Goal: Browse casually

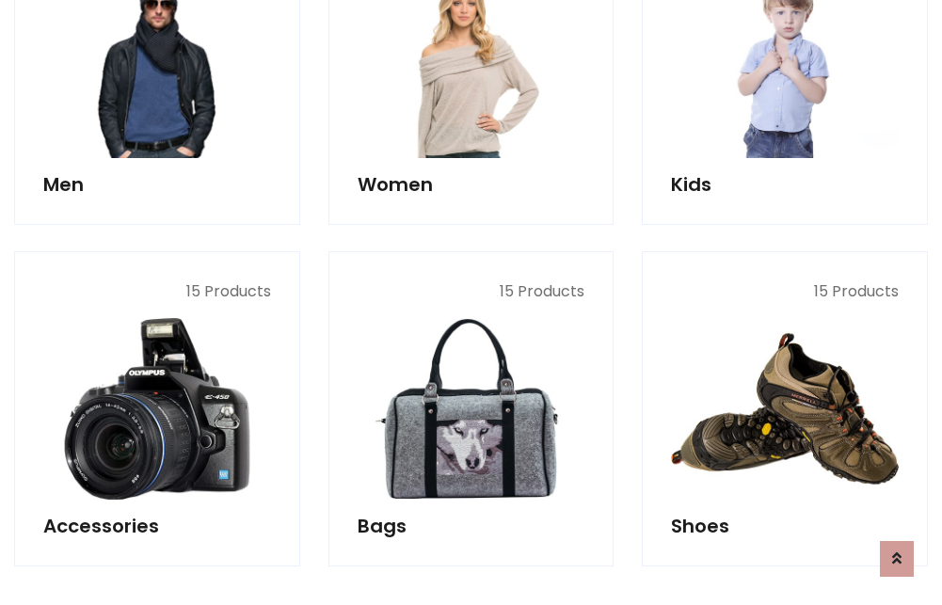
scroll to position [630, 0]
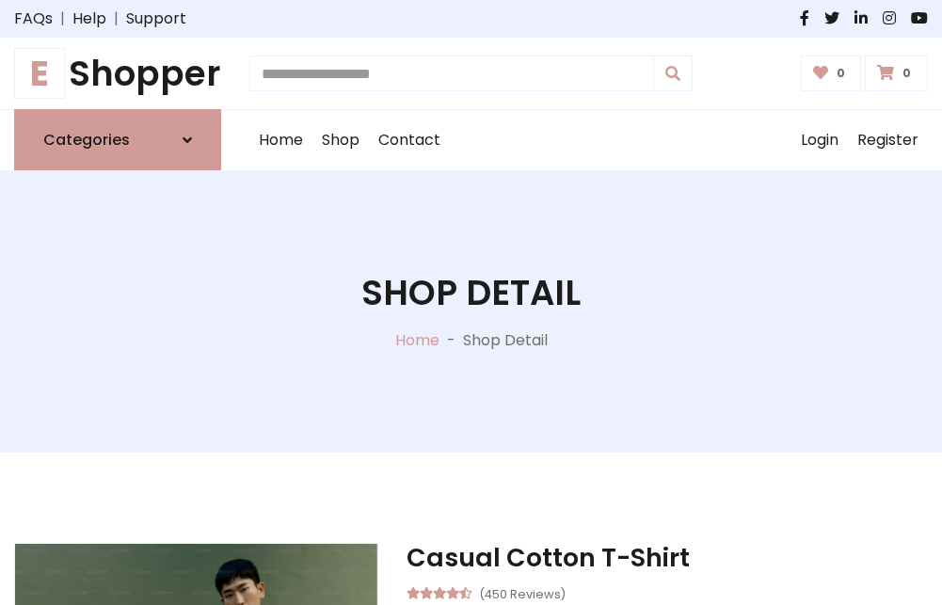
click at [118, 73] on h1 "E Shopper" at bounding box center [117, 73] width 207 height 41
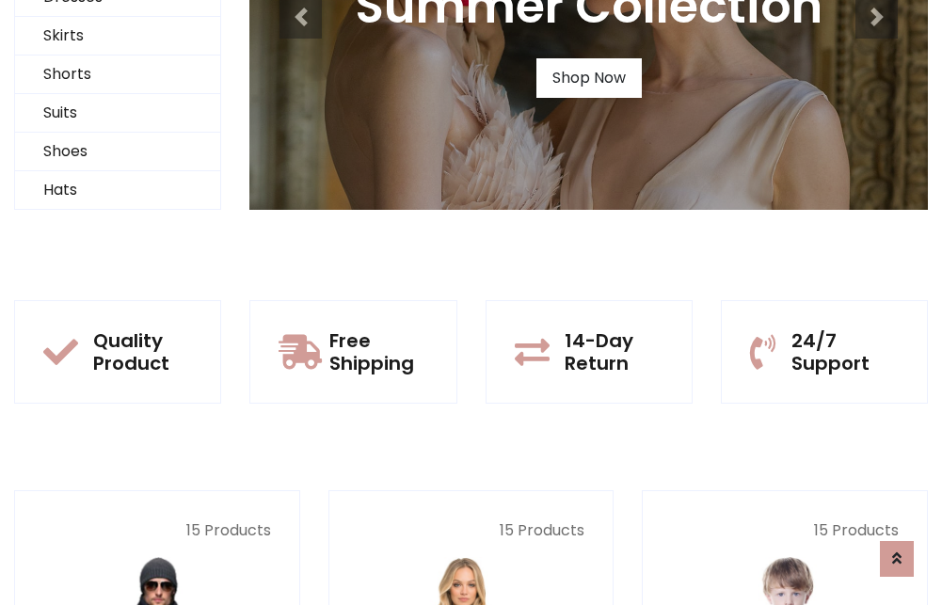
scroll to position [182, 0]
